Goal: Navigation & Orientation: Find specific page/section

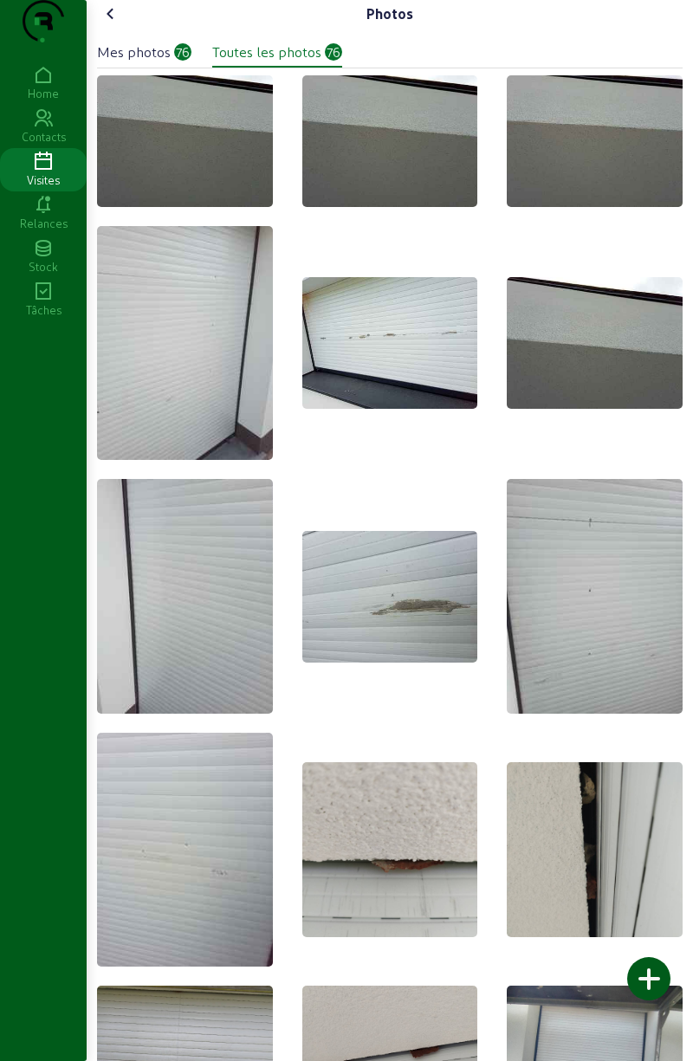
click at [52, 188] on div "Visites" at bounding box center [43, 180] width 87 height 16
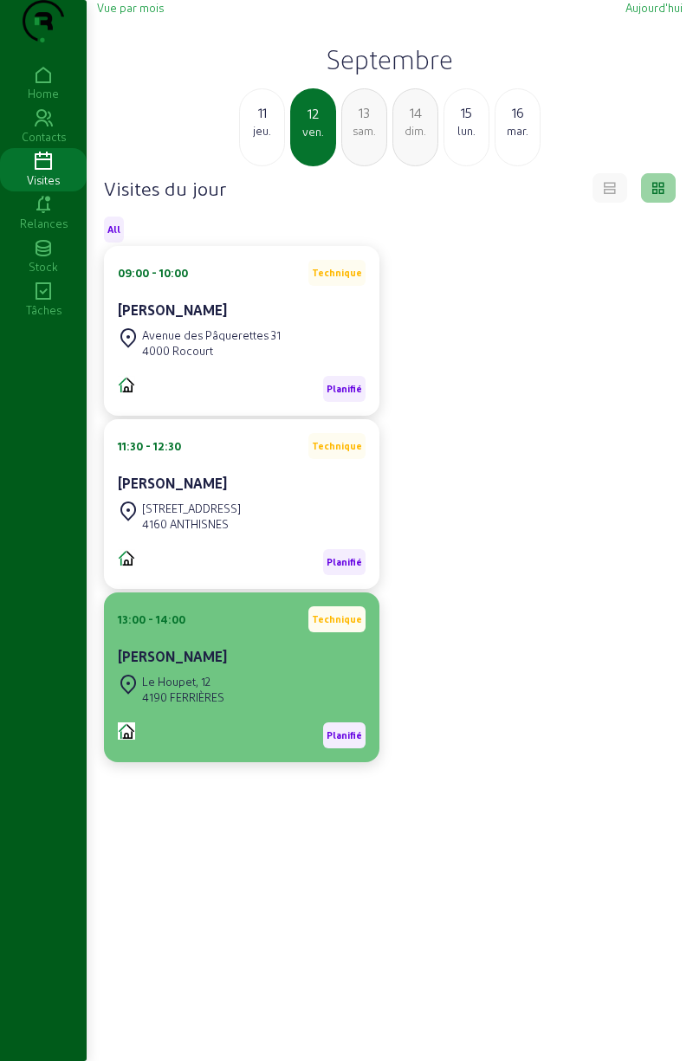
click at [209, 705] on div "Le Houpet, 12 4190 FERRIÈRES" at bounding box center [171, 689] width 107 height 38
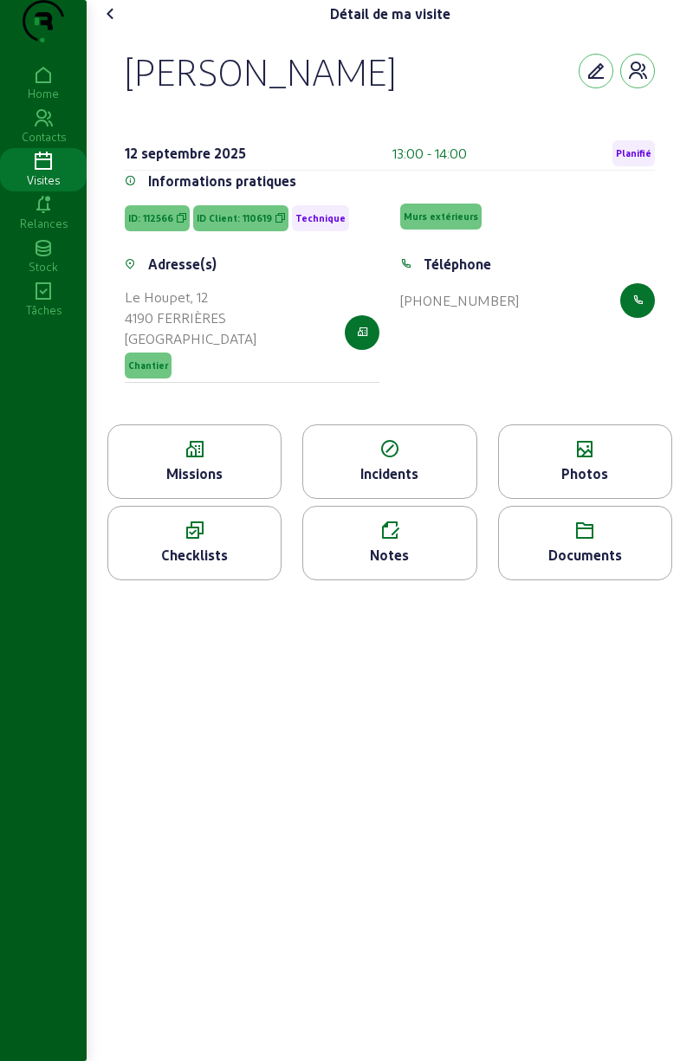
click at [573, 460] on icon at bounding box center [585, 449] width 172 height 21
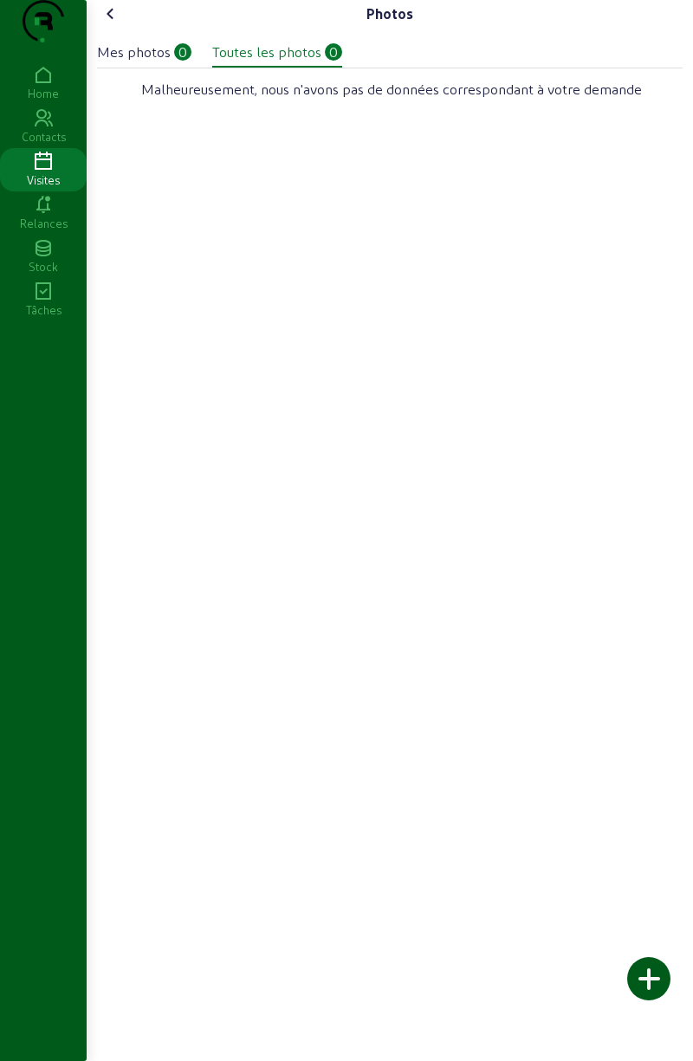
click at [653, 983] on div at bounding box center [648, 978] width 43 height 43
